Goal: Task Accomplishment & Management: Manage account settings

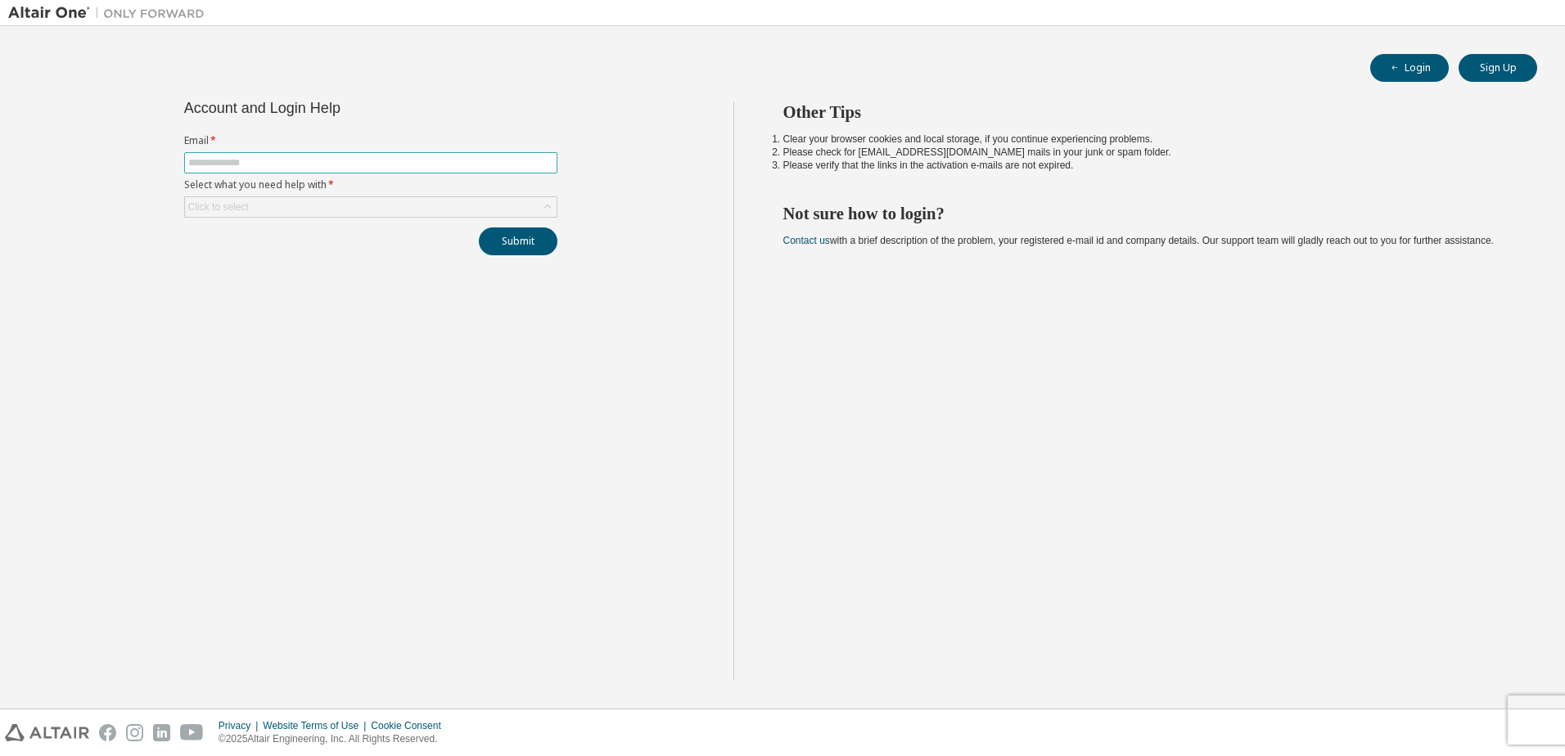
click at [302, 169] on input "text" at bounding box center [370, 162] width 365 height 13
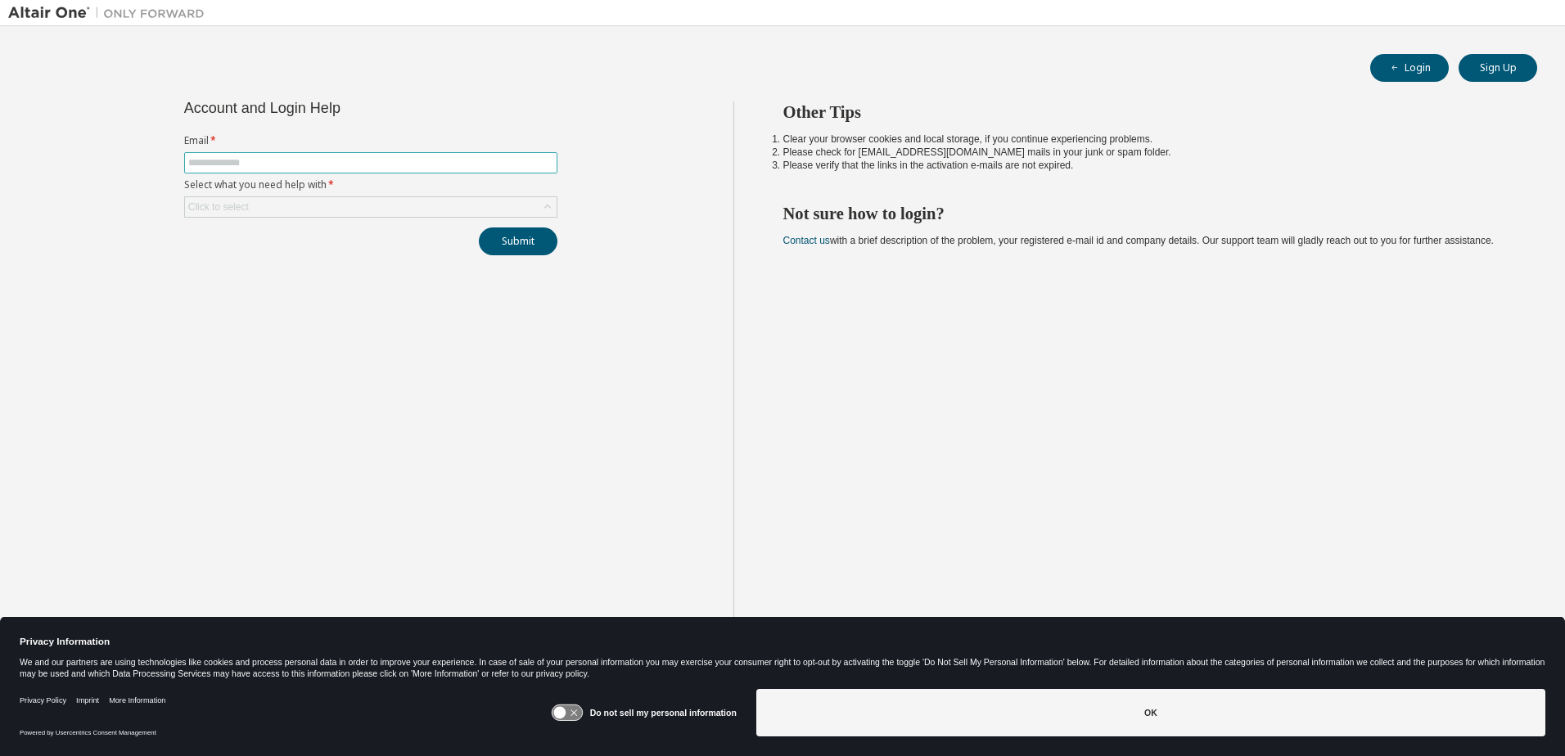
type input "**********"
click at [301, 207] on div "Click to select" at bounding box center [371, 207] width 372 height 20
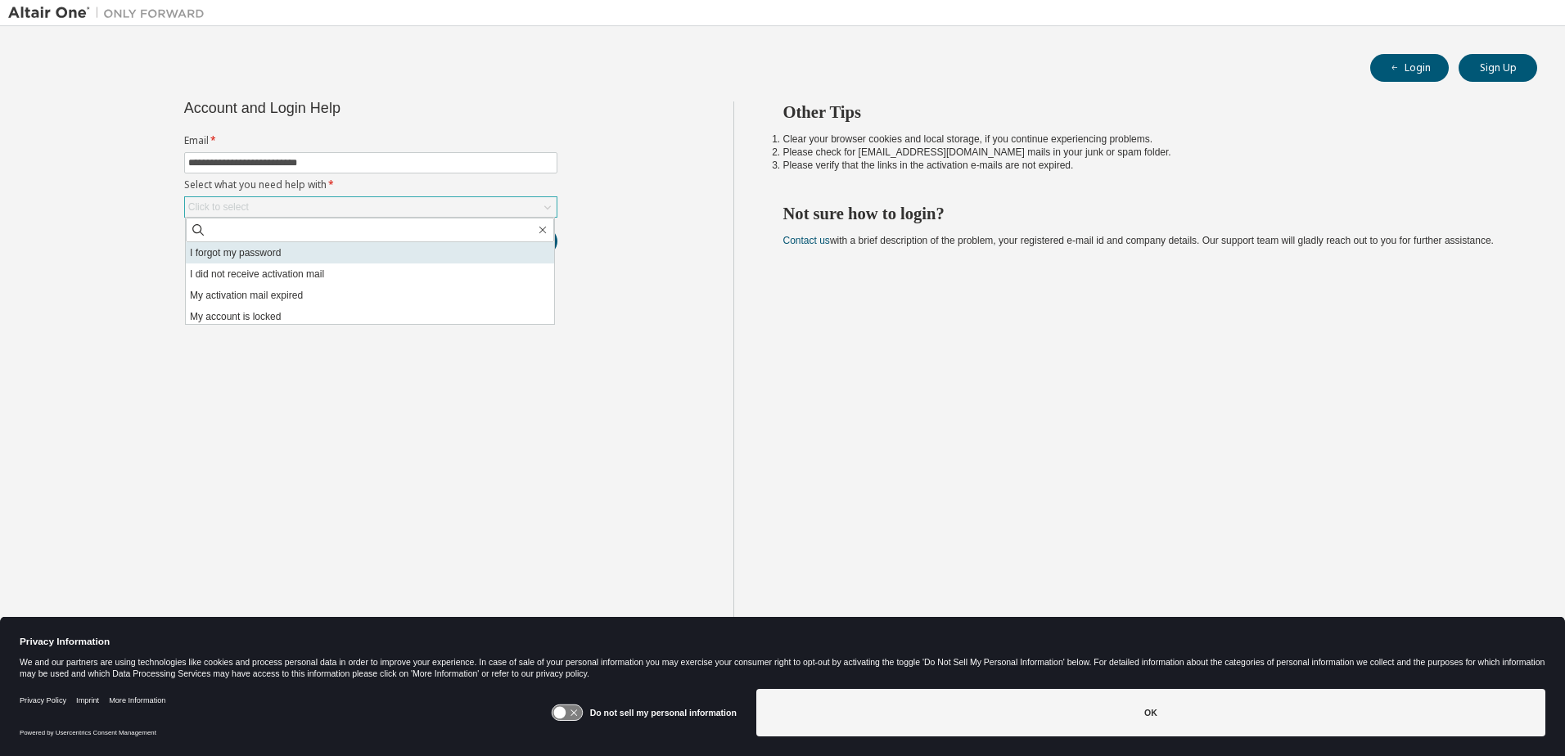
click at [285, 250] on li "I forgot my password" at bounding box center [370, 252] width 368 height 21
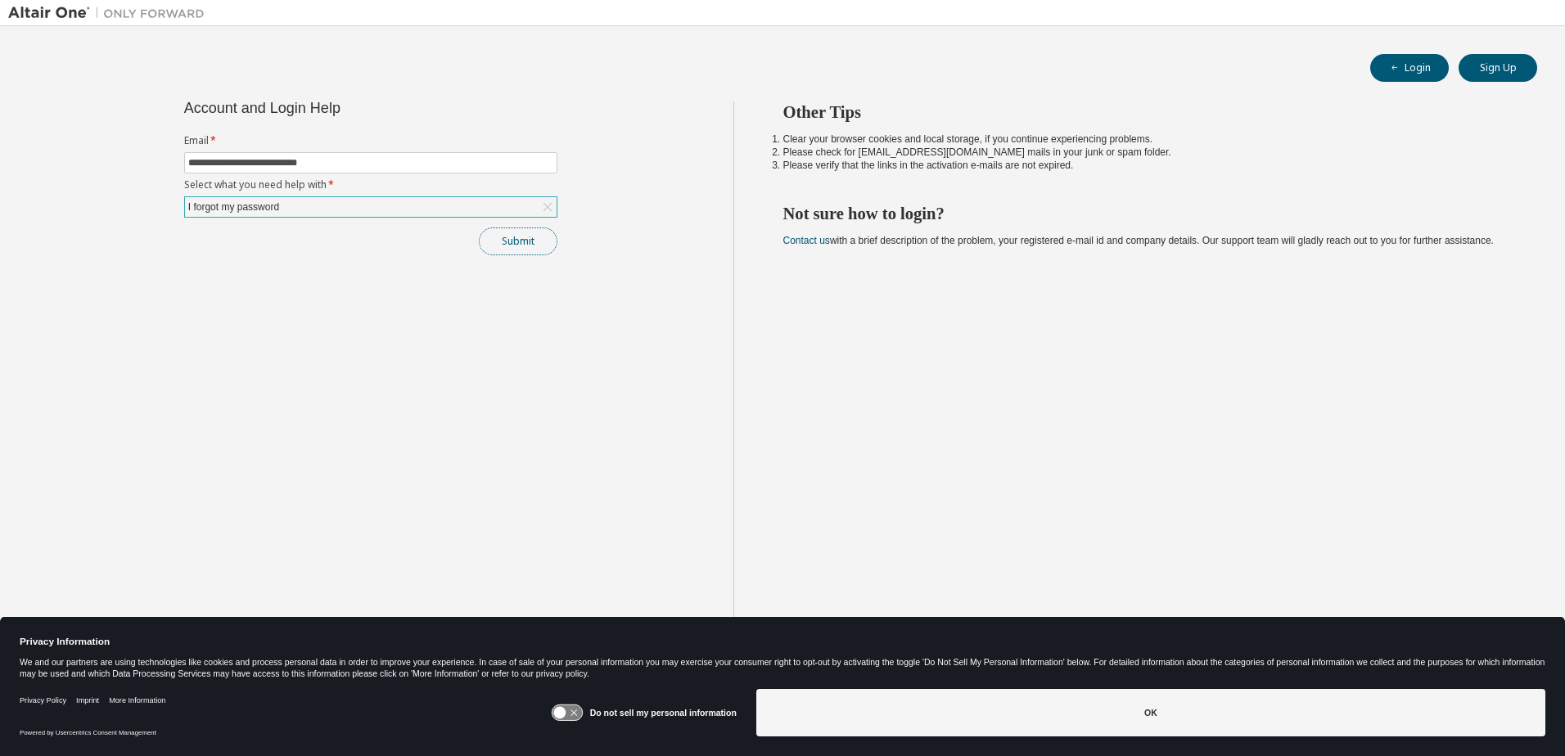
click at [541, 250] on button "Submit" at bounding box center [518, 242] width 79 height 28
click at [512, 239] on button "Submit" at bounding box center [518, 242] width 79 height 28
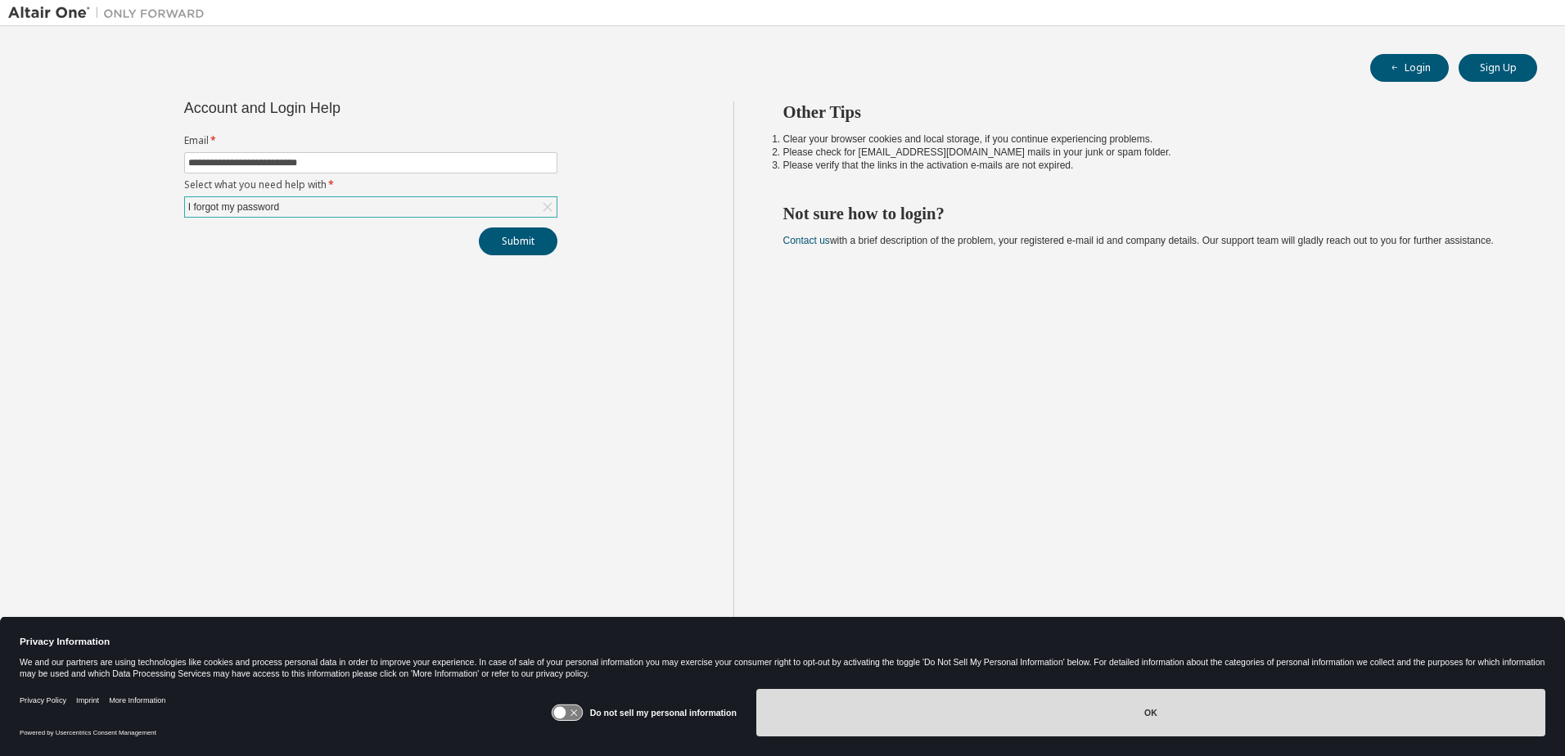
click at [1034, 706] on button "OK" at bounding box center [1150, 712] width 789 height 47
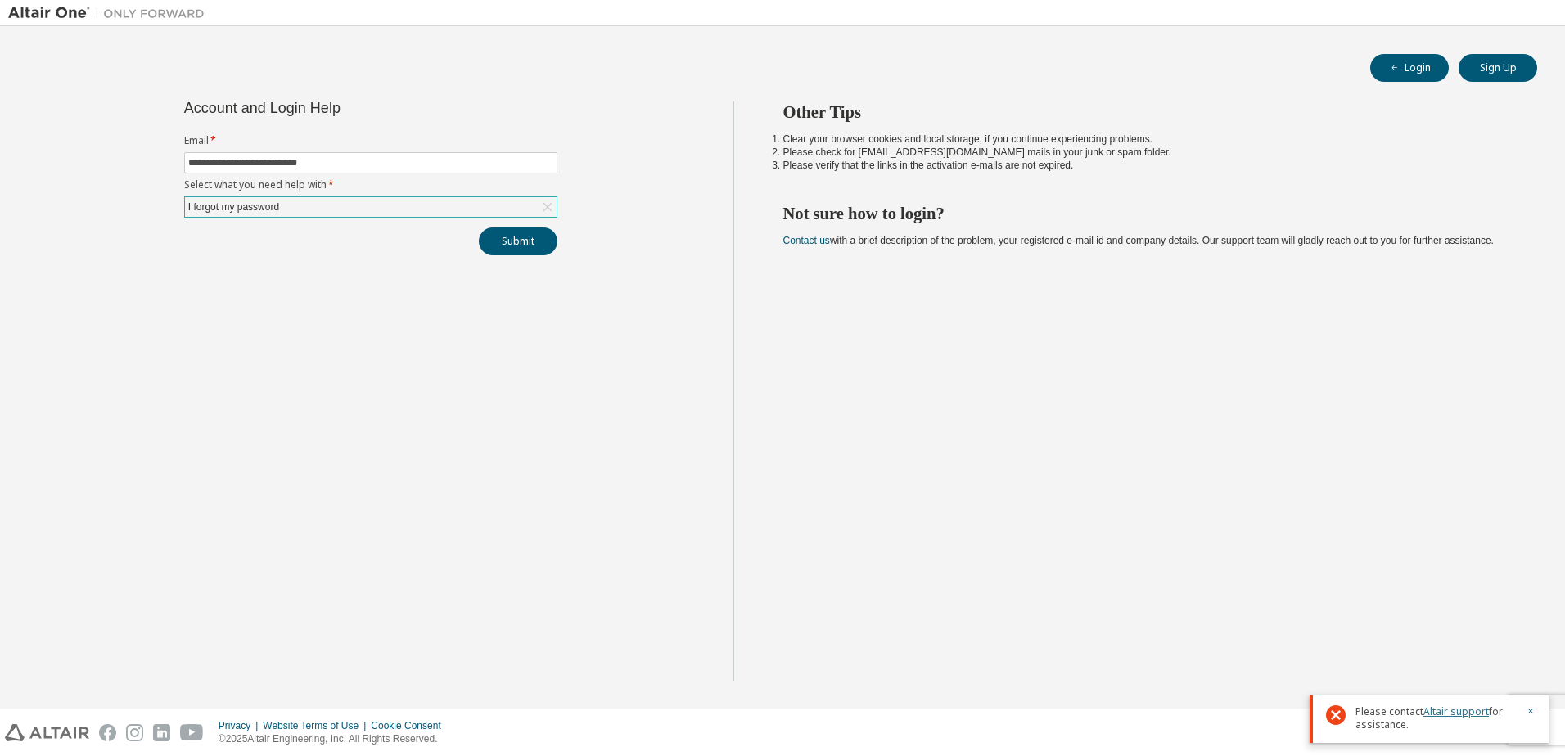
click at [1454, 713] on link "Altair support" at bounding box center [1455, 712] width 65 height 14
drag, startPoint x: 1271, startPoint y: 143, endPoint x: 1351, endPoint y: 101, distance: 90.4
click at [1271, 143] on li "Clear your browser cookies and local storage, if you continue experiencing prob…" at bounding box center [1145, 139] width 725 height 13
click at [1409, 65] on button "Login" at bounding box center [1409, 68] width 79 height 28
